Goal: Task Accomplishment & Management: Complete application form

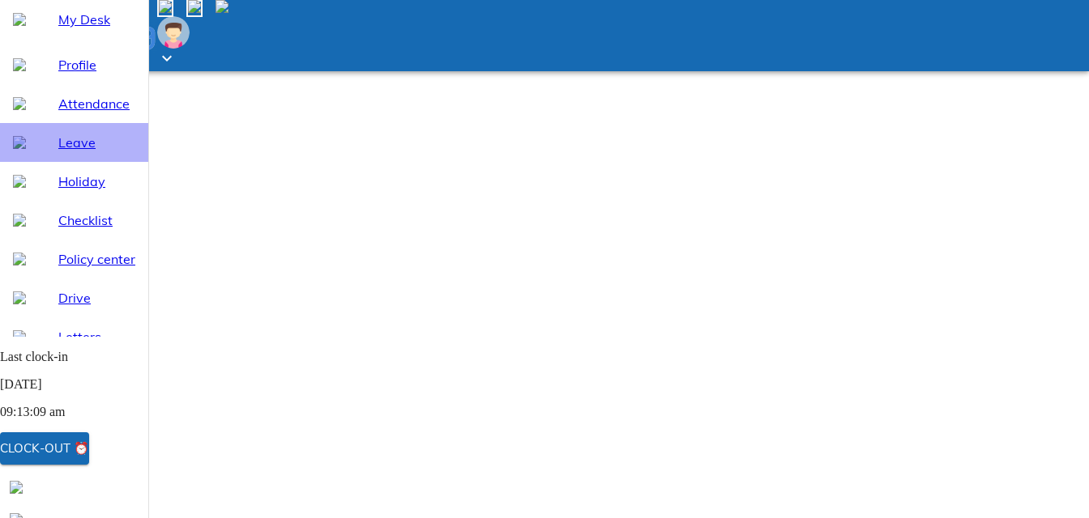
click at [63, 152] on span "Leave" at bounding box center [96, 142] width 77 height 19
select select "10"
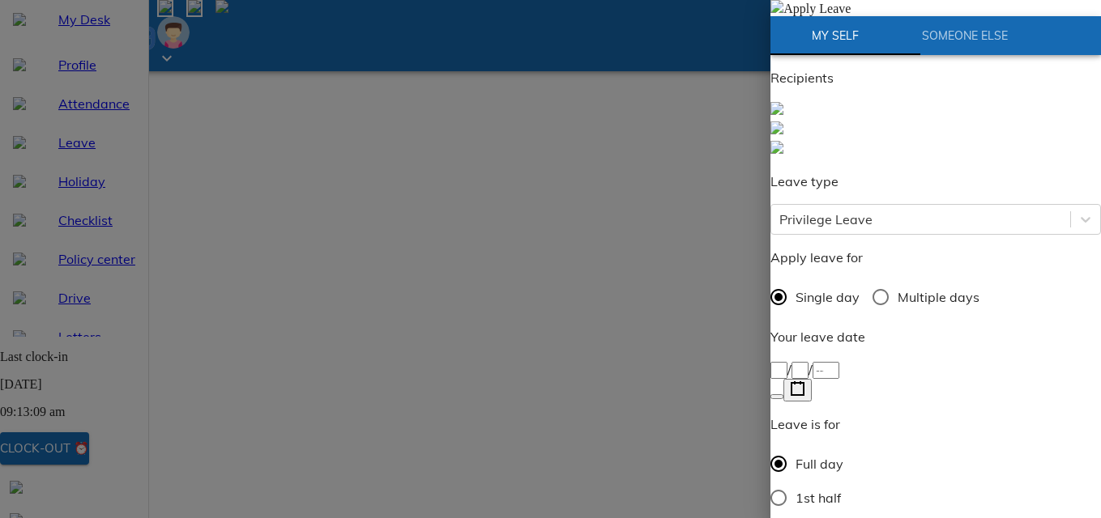
click at [805, 382] on icon "button" at bounding box center [797, 389] width 15 height 15
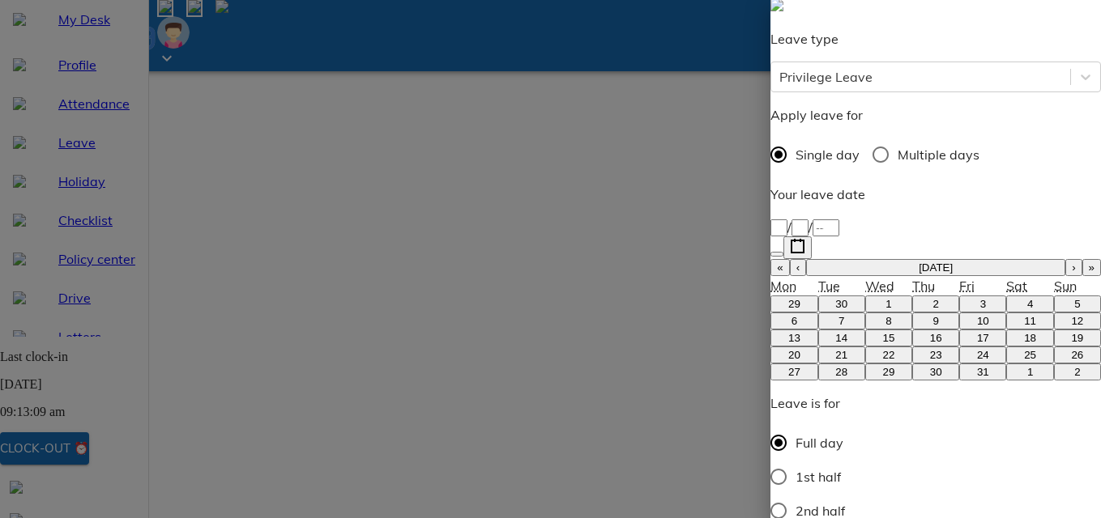
scroll to position [162, 0]
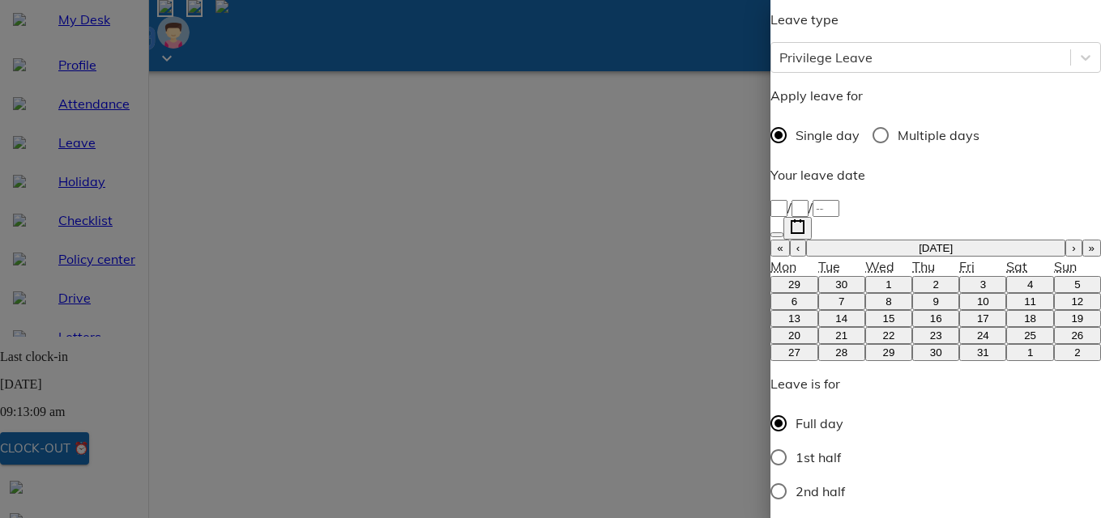
click at [882, 330] on abbr "22" at bounding box center [888, 336] width 12 height 12
type input "[DATE]"
type input "22"
type input "10"
type input "2025"
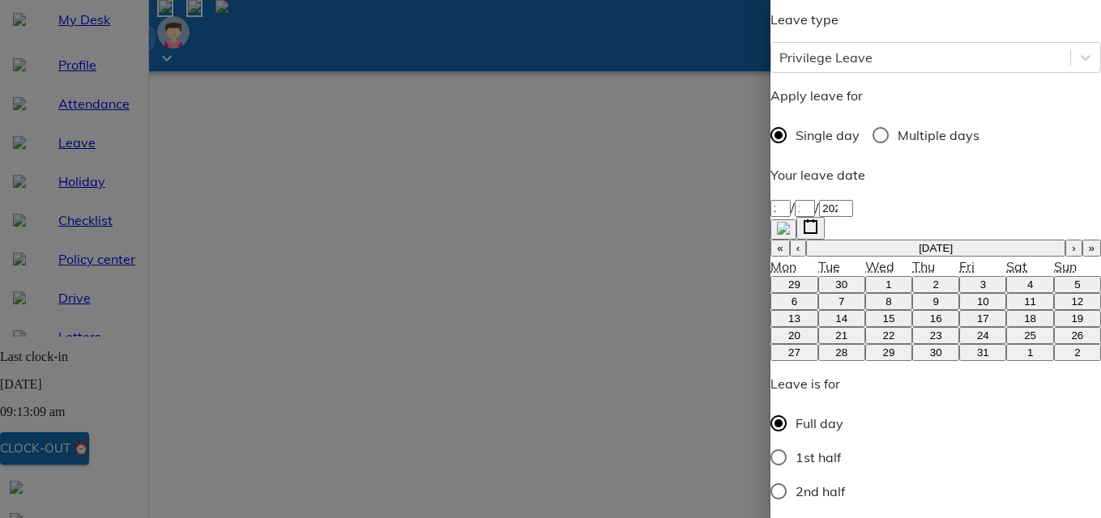
type textarea "D"
type textarea "x"
type textarea "Di"
type textarea "x"
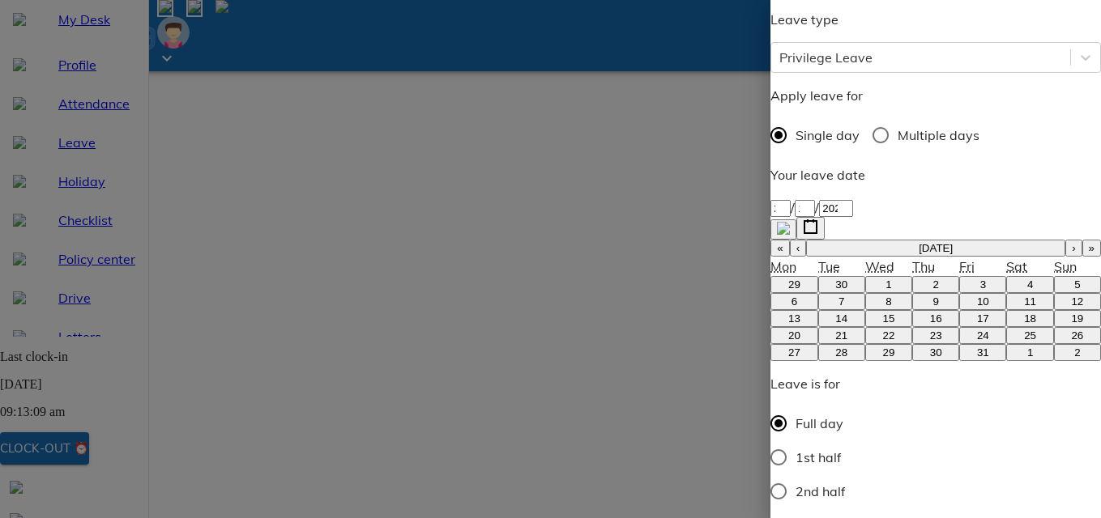
type textarea "Diw"
type textarea "x"
type textarea "Diwa"
type textarea "x"
type textarea "Diwal"
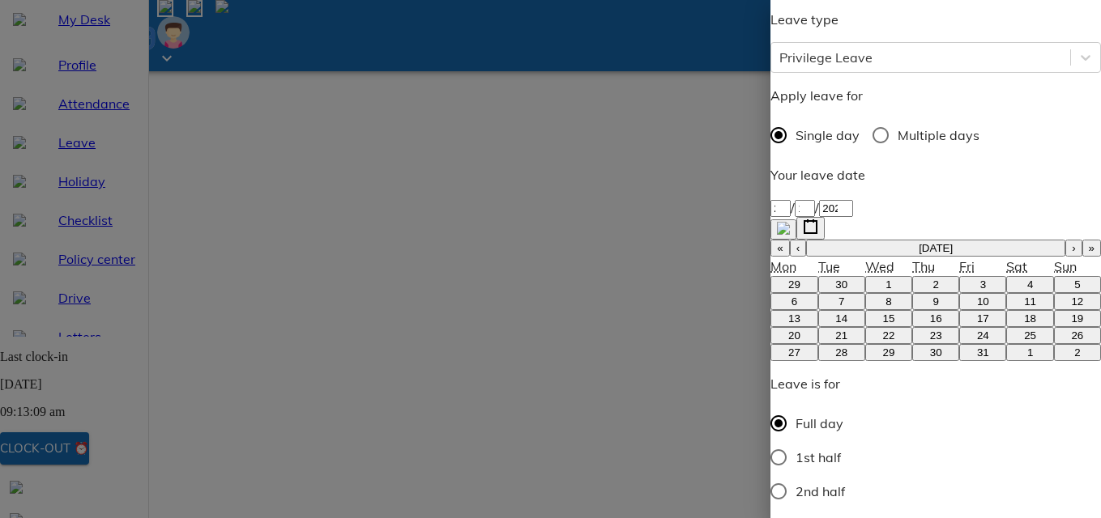
type textarea "x"
type textarea "[DATE]"
type textarea "x"
type textarea "[DATE]"
type textarea "x"
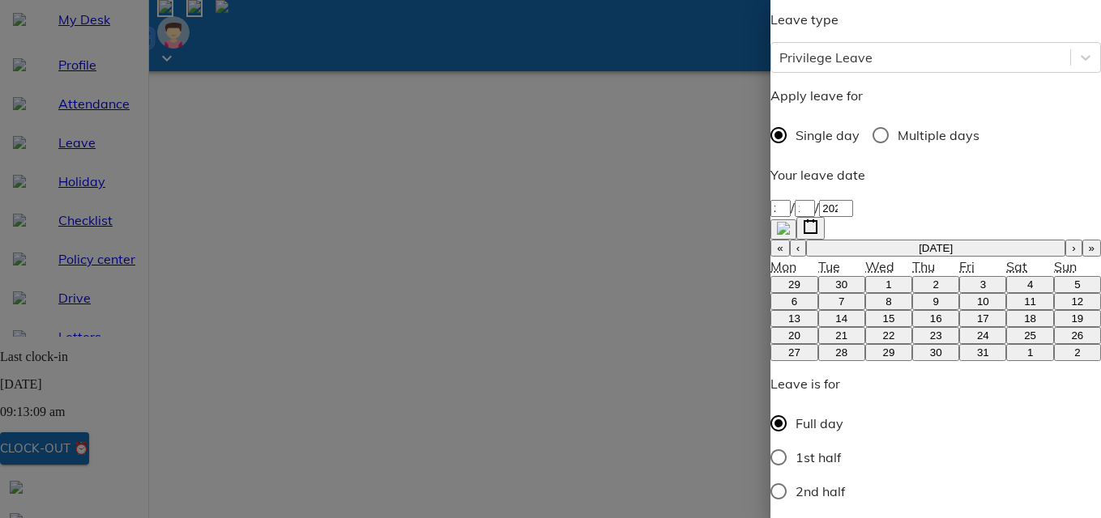
type textarea "[DATE] v"
type textarea "x"
type textarea "[DATE] va"
type textarea "x"
type textarea "[DATE] vac"
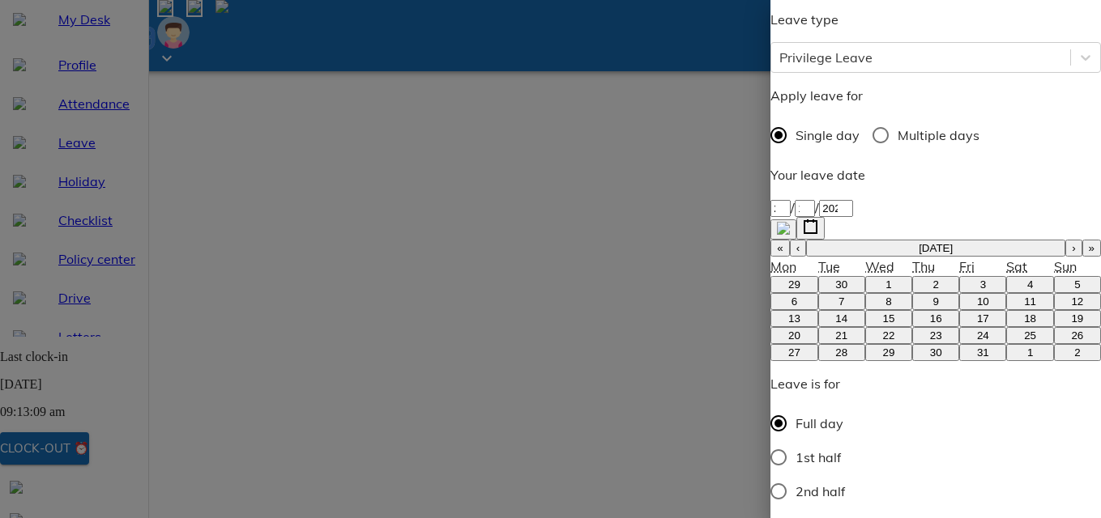
type textarea "x"
type textarea "[DATE] [PERSON_NAME]"
type textarea "x"
type textarea "[DATE] vacat"
type textarea "x"
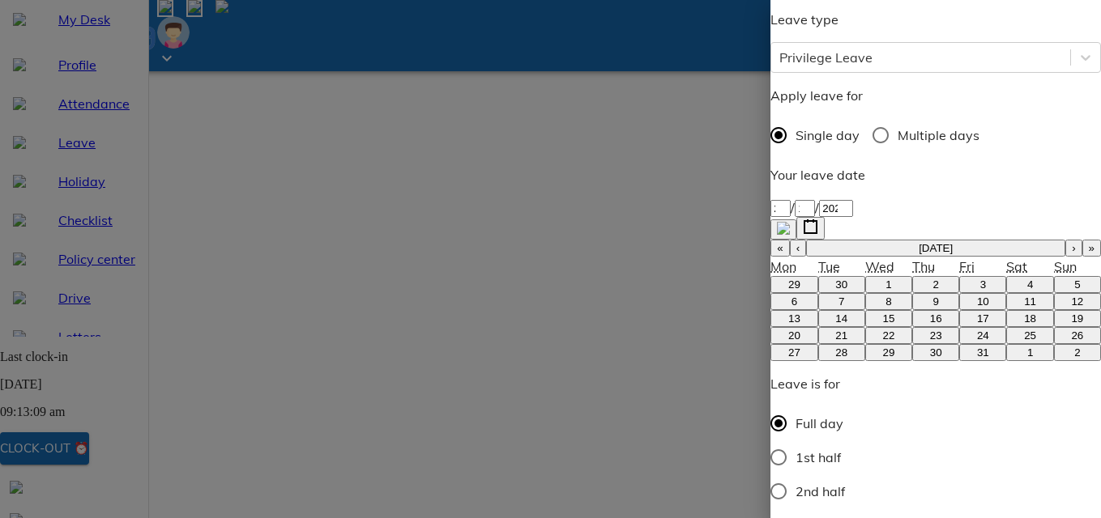
type textarea "[DATE] vacati"
type textarea "x"
type textarea "[DATE] vacatio"
type textarea "x"
type textarea "[DATE] vacation"
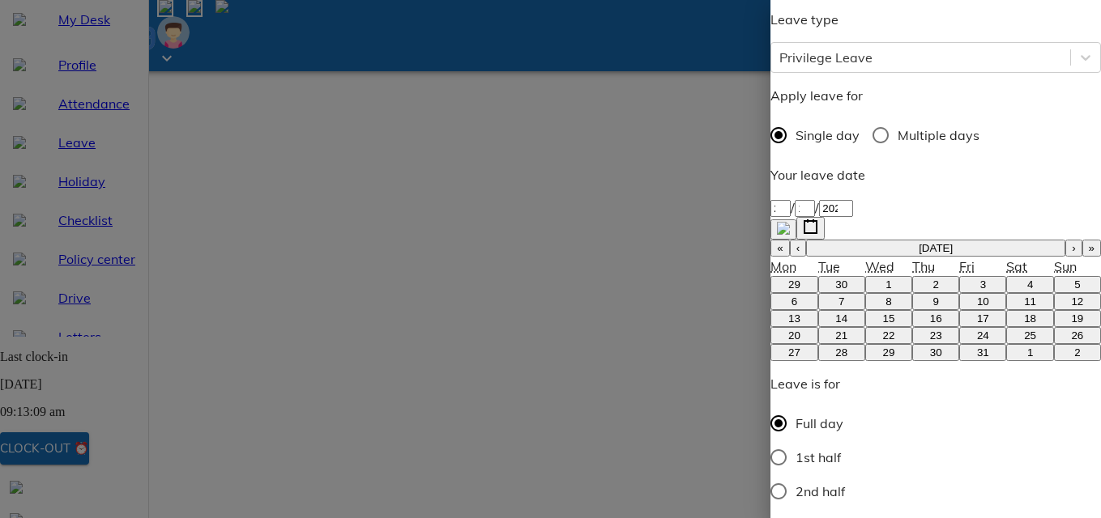
type textarea "x"
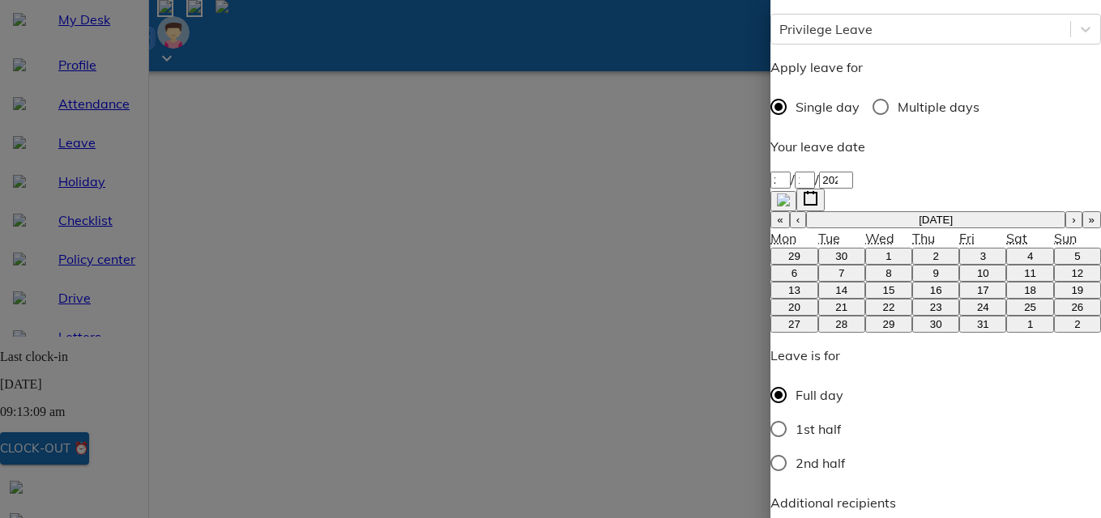
type textarea "[DATE] vacation"
type textarea "x"
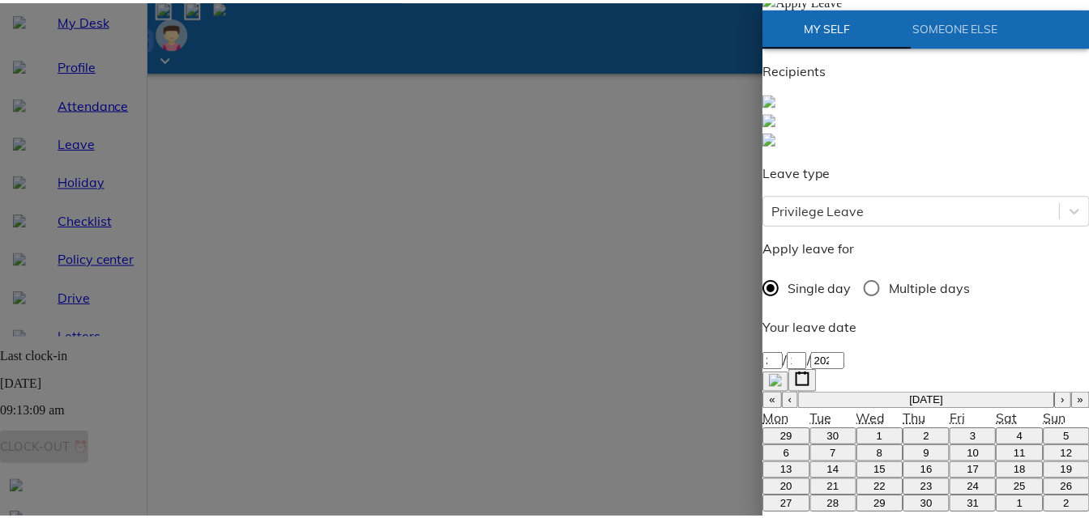
scroll to position [0, 0]
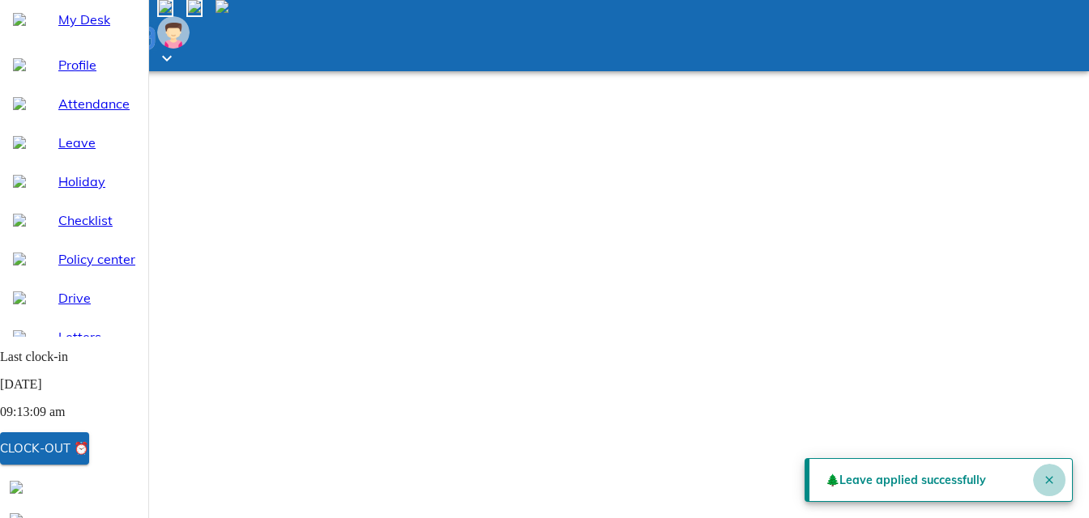
click at [1045, 474] on icon "Close" at bounding box center [1049, 480] width 13 height 13
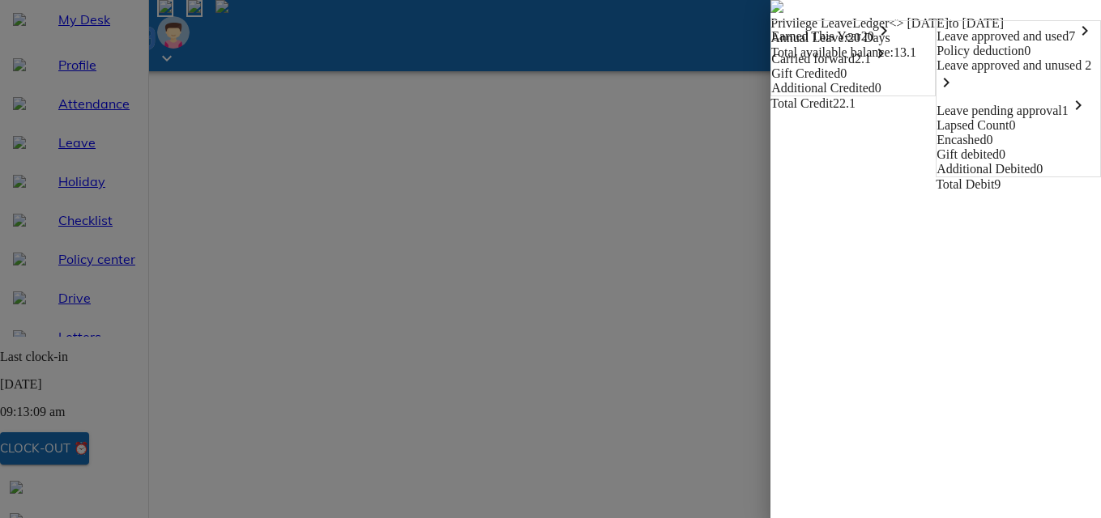
click at [1062, 117] on span "1 keyboard_arrow_right" at bounding box center [1075, 111] width 26 height 14
click at [936, 96] on div "Leave approved and unused 2 keyboard_arrow_right" at bounding box center [1018, 76] width 164 height 37
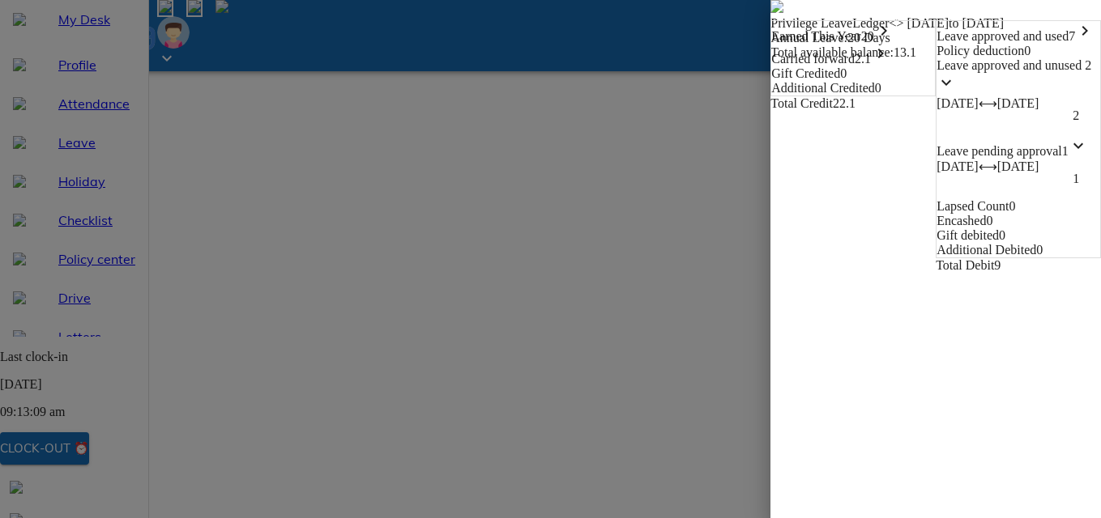
click at [936, 129] on div "Leave approved and unused 2 keyboard_arrow_down [DATE] ⟷ [DATE] 2" at bounding box center [1018, 97] width 164 height 78
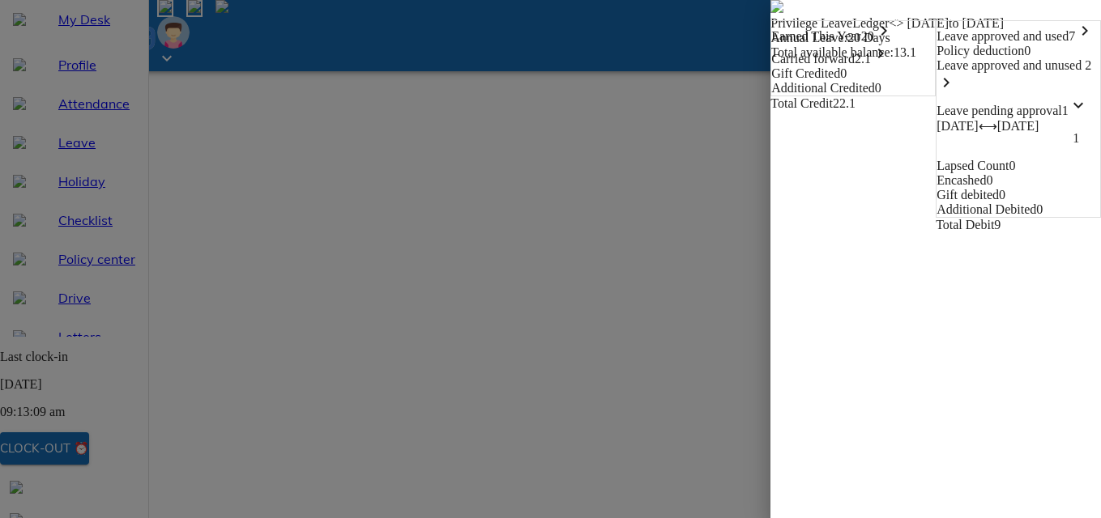
click at [770, 13] on img at bounding box center [776, 6] width 13 height 13
